Goal: Connect with others: Establish contact or relationships with other users

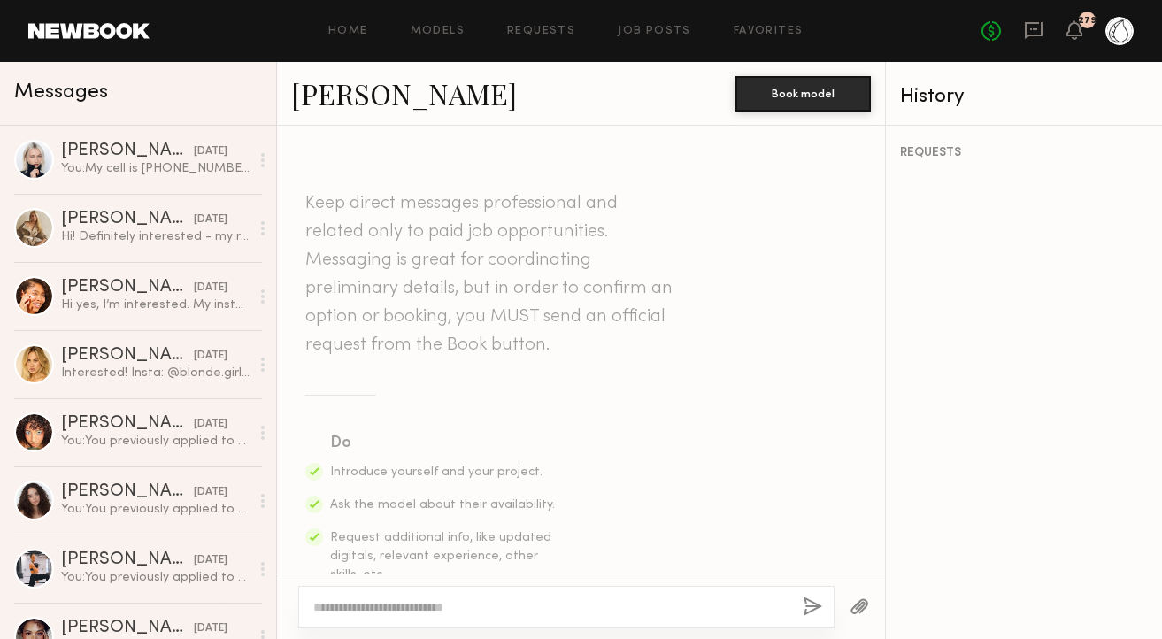
scroll to position [1545, 0]
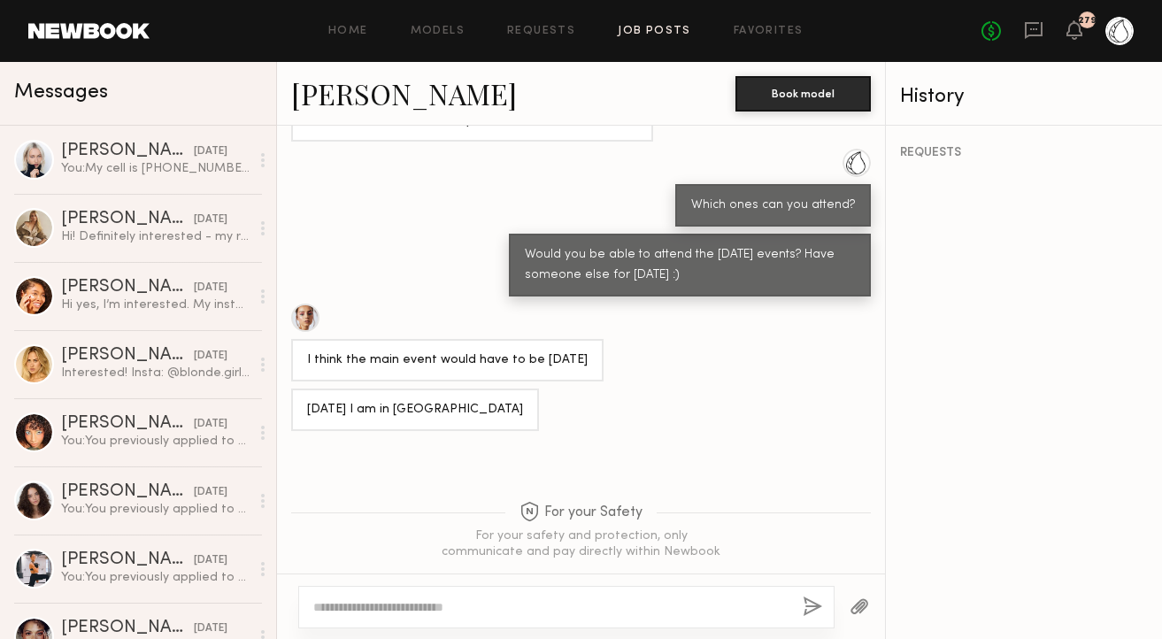
click at [653, 30] on link "Job Posts" at bounding box center [654, 32] width 73 height 12
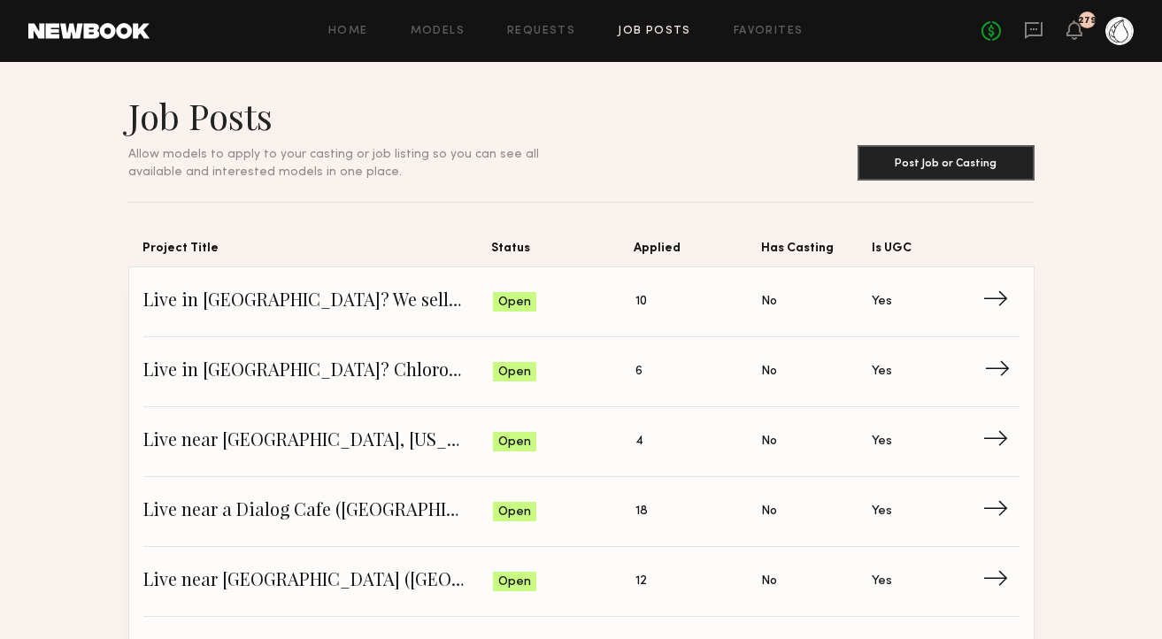
click at [207, 372] on span "Live in [GEOGRAPHIC_DATA]? Chlorophyll Water is looking for content!" at bounding box center [318, 371] width 350 height 27
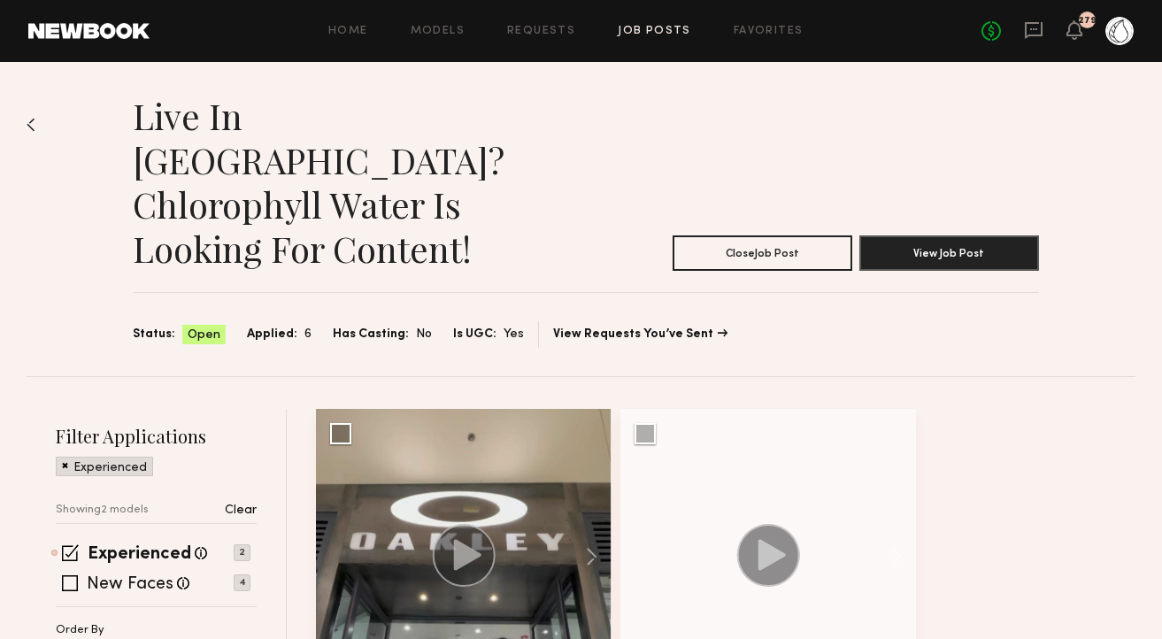
click at [246, 504] on p "Clear" at bounding box center [241, 510] width 32 height 12
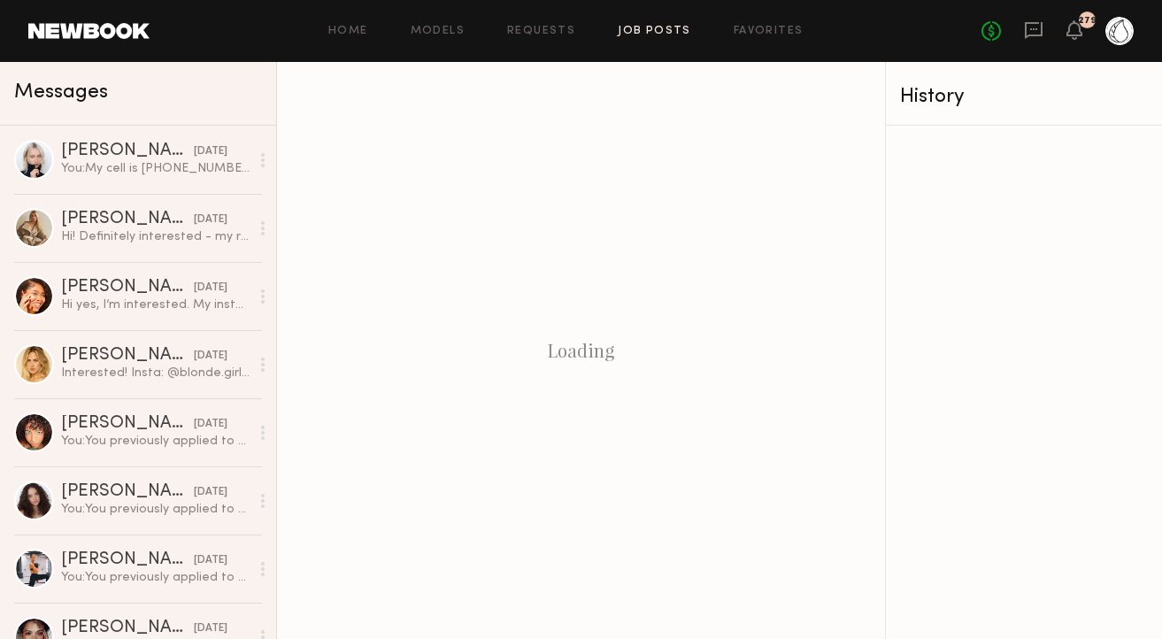
click at [642, 26] on link "Job Posts" at bounding box center [654, 32] width 73 height 12
click at [640, 34] on link "Job Posts" at bounding box center [654, 32] width 73 height 12
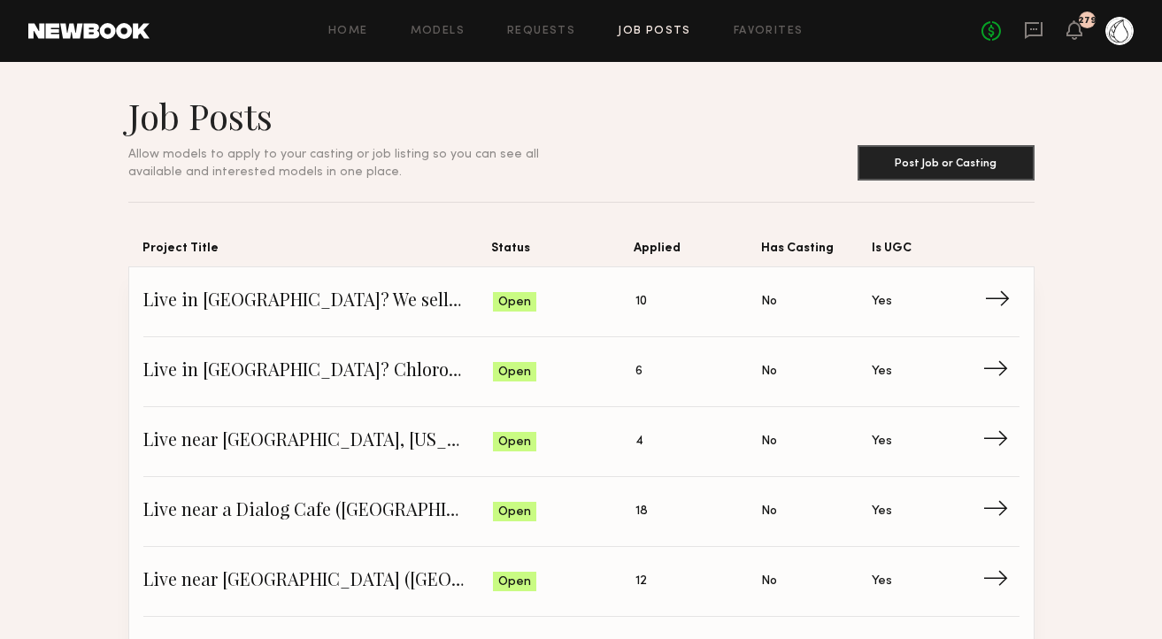
click at [278, 300] on span "Live in [GEOGRAPHIC_DATA]? We sell Chlorophyll Water at [GEOGRAPHIC_DATA]!" at bounding box center [318, 301] width 350 height 27
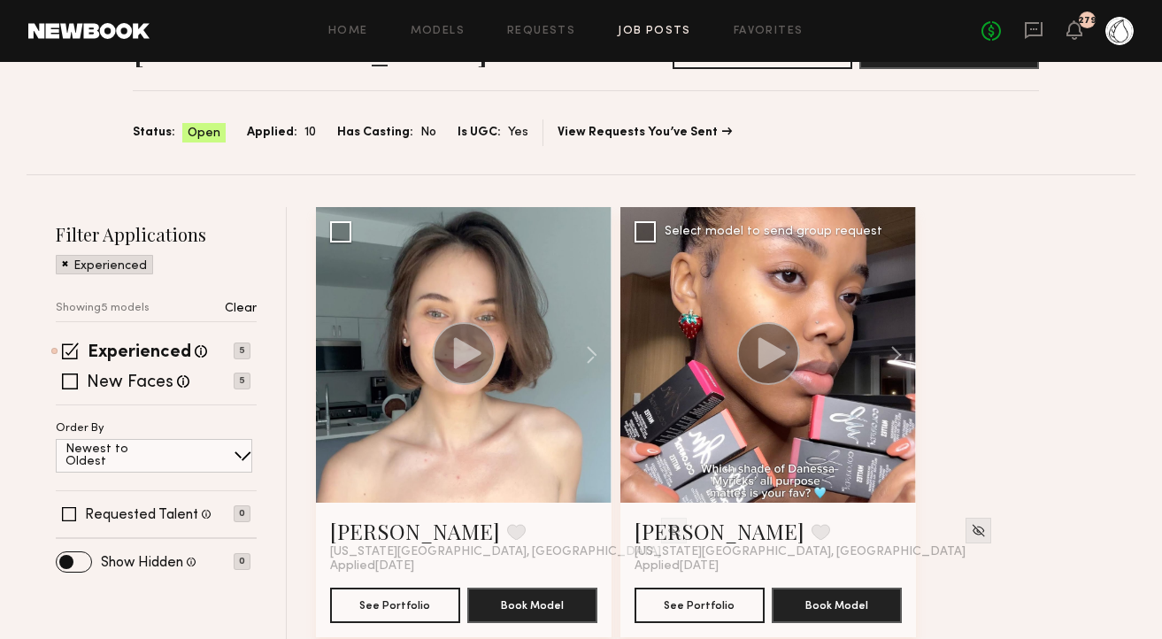
scroll to position [223, 0]
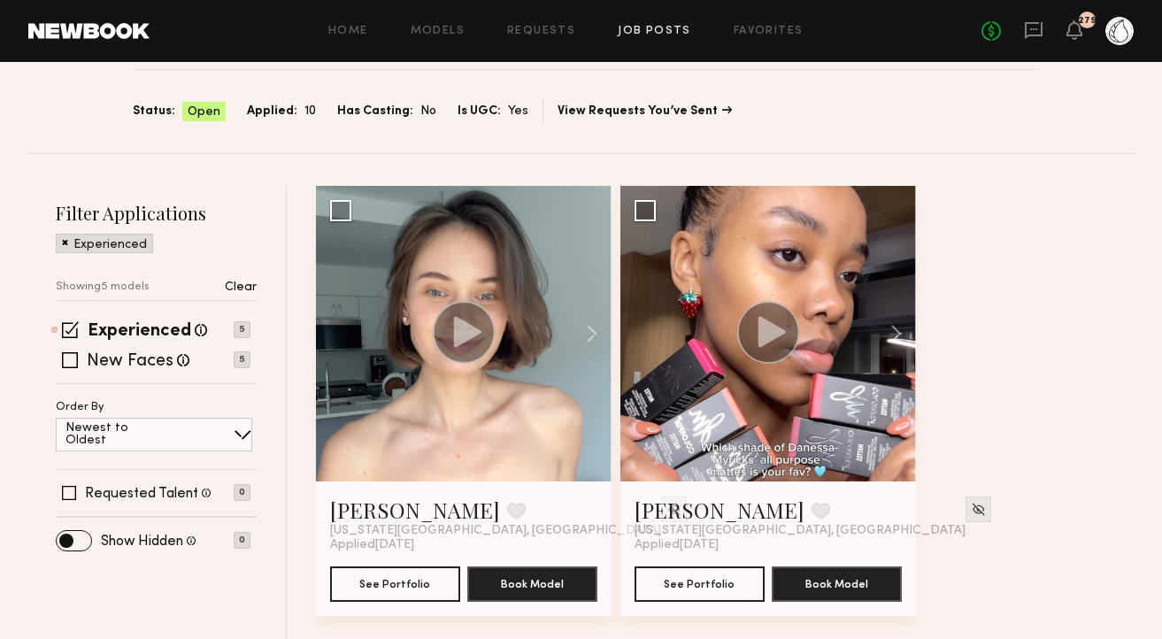
click at [239, 281] on p "Clear" at bounding box center [241, 287] width 32 height 12
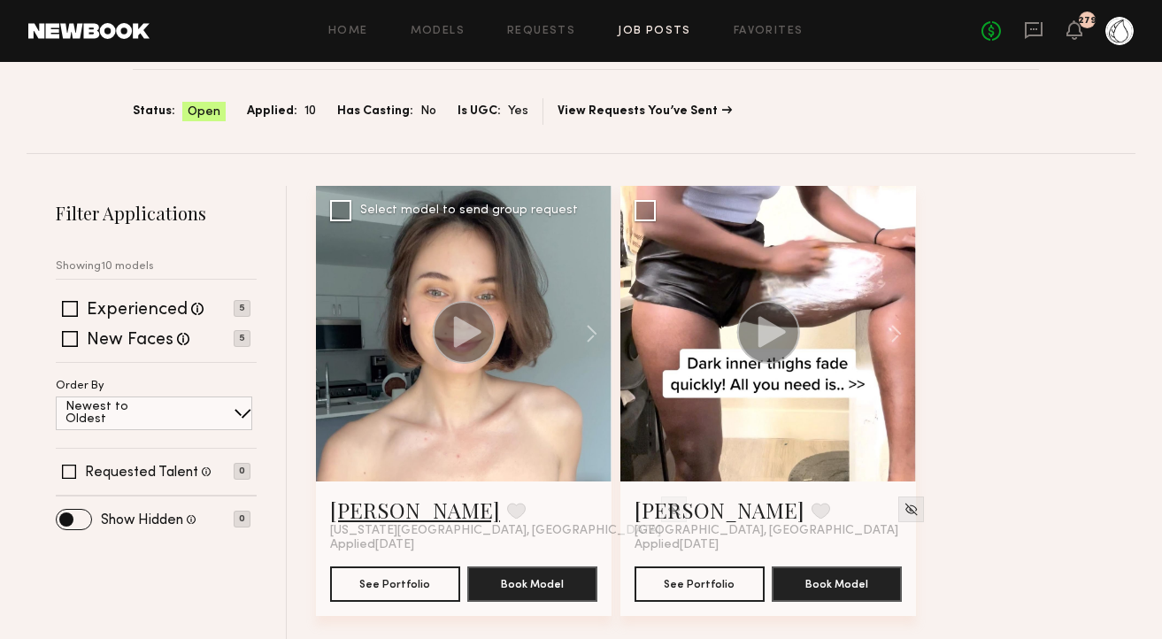
click at [390, 496] on link "[PERSON_NAME]" at bounding box center [415, 510] width 170 height 28
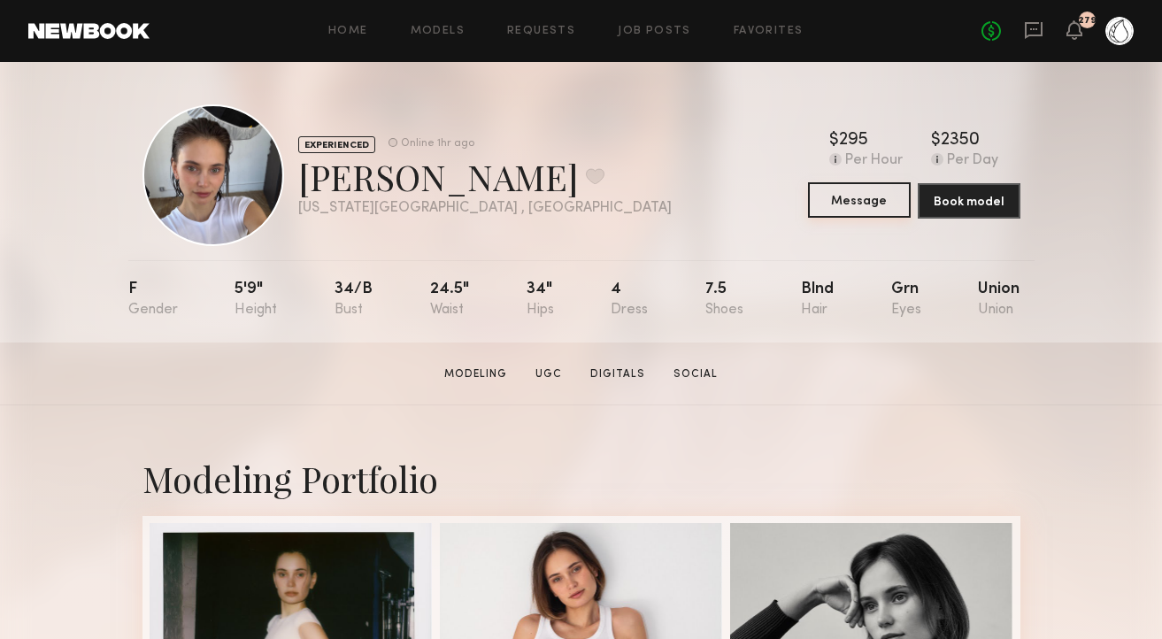
click at [893, 194] on button "Message" at bounding box center [859, 199] width 103 height 35
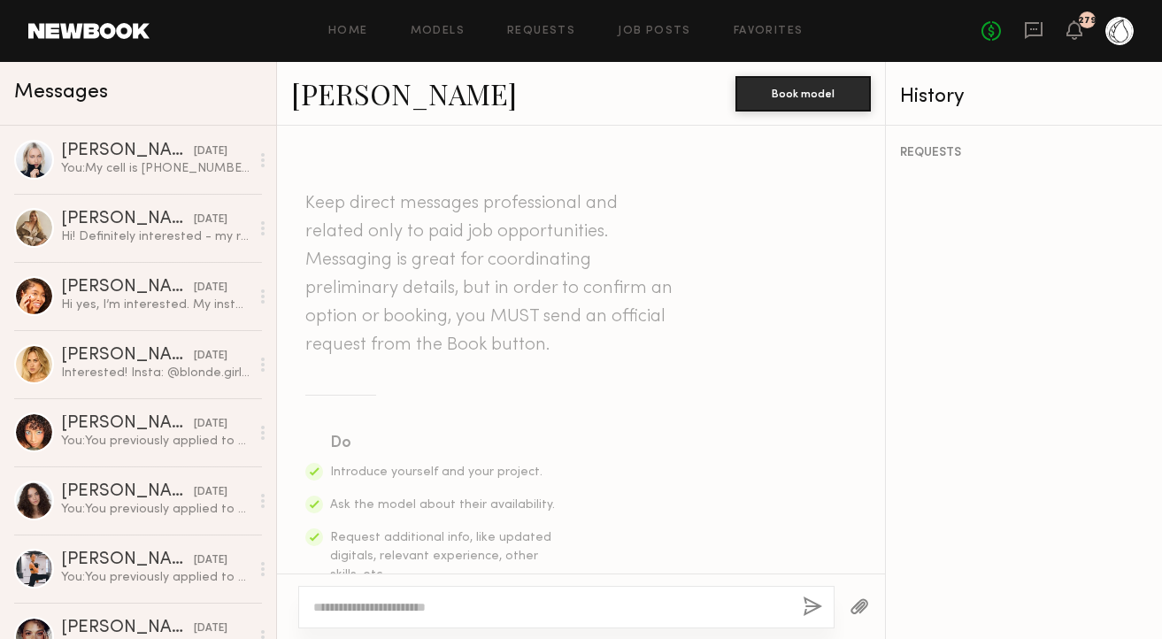
click at [396, 605] on textarea at bounding box center [550, 607] width 475 height 18
type textarea "*"
type textarea "**********"
click at [816, 603] on button "button" at bounding box center [812, 607] width 19 height 22
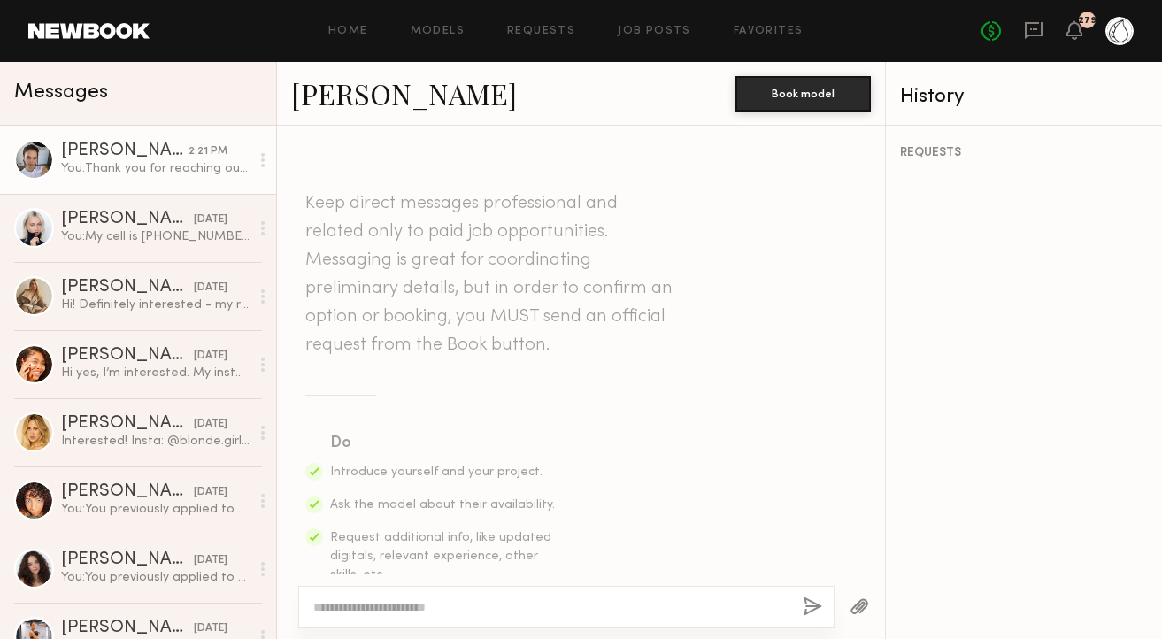
scroll to position [480, 0]
